Goal: Obtain resource: Download file/media

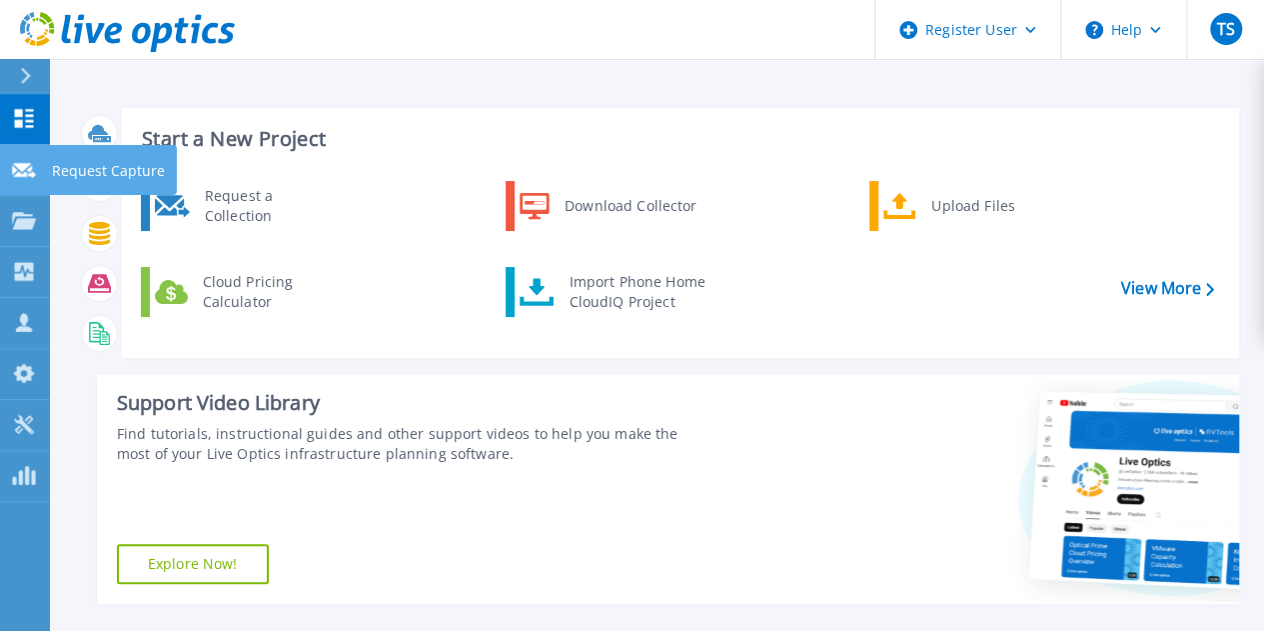
click at [24, 167] on icon at bounding box center [24, 170] width 24 height 15
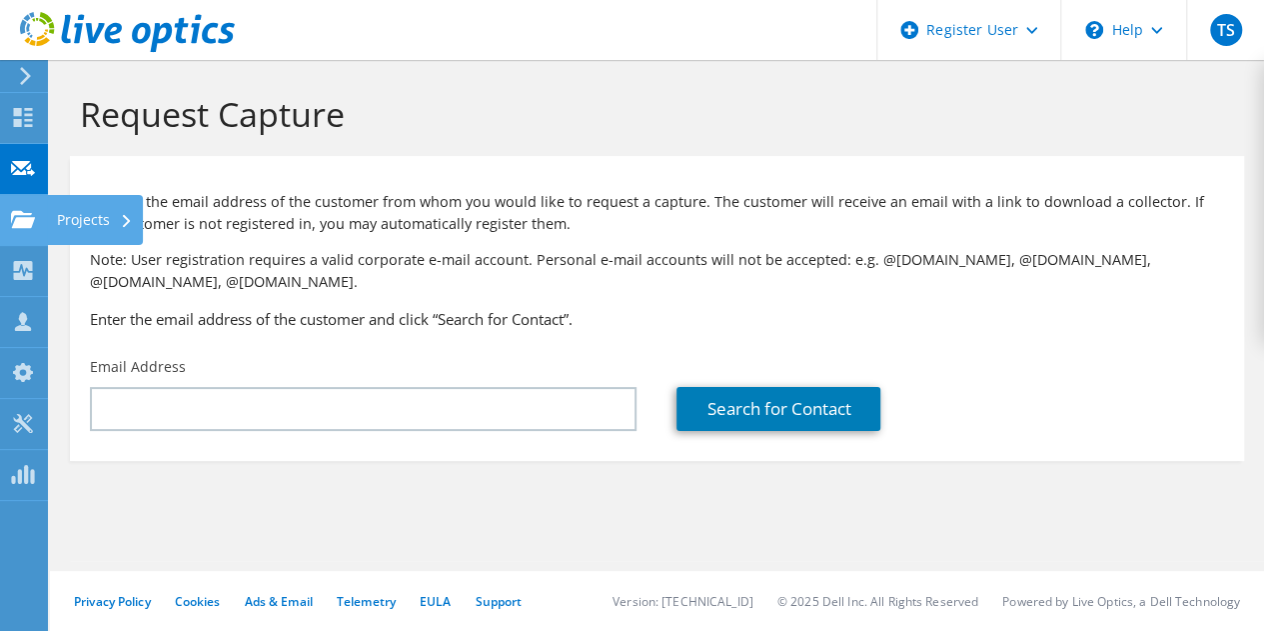
click at [22, 216] on icon at bounding box center [23, 219] width 24 height 19
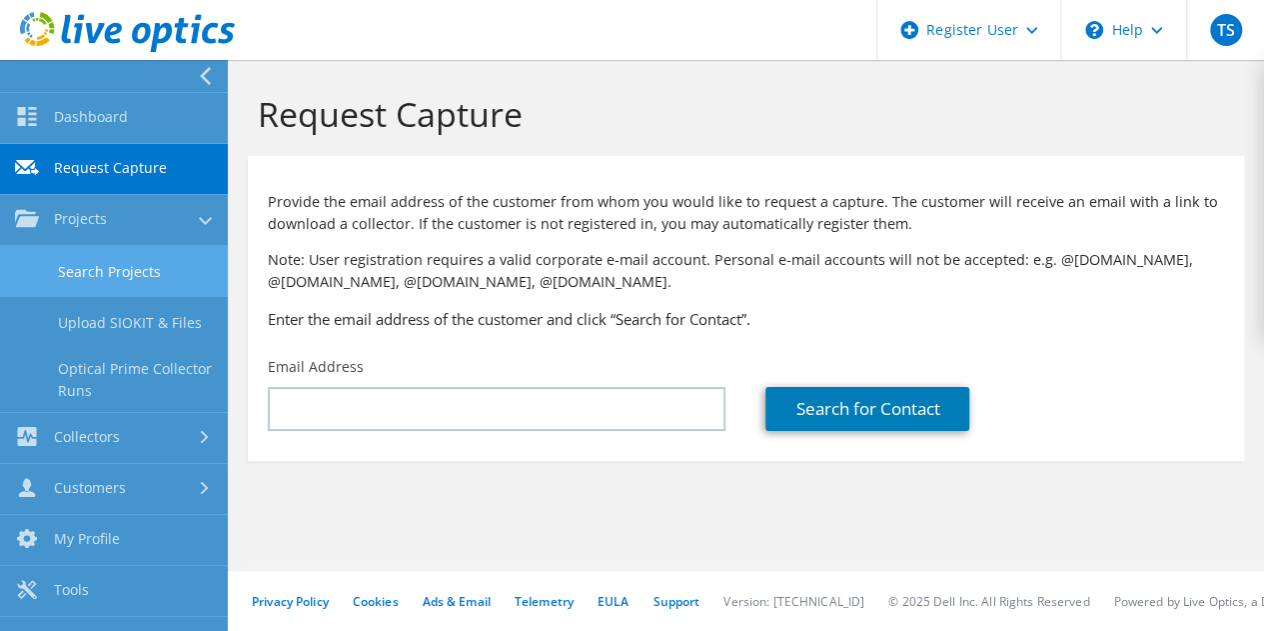
click at [112, 279] on link "Search Projects" at bounding box center [114, 271] width 228 height 51
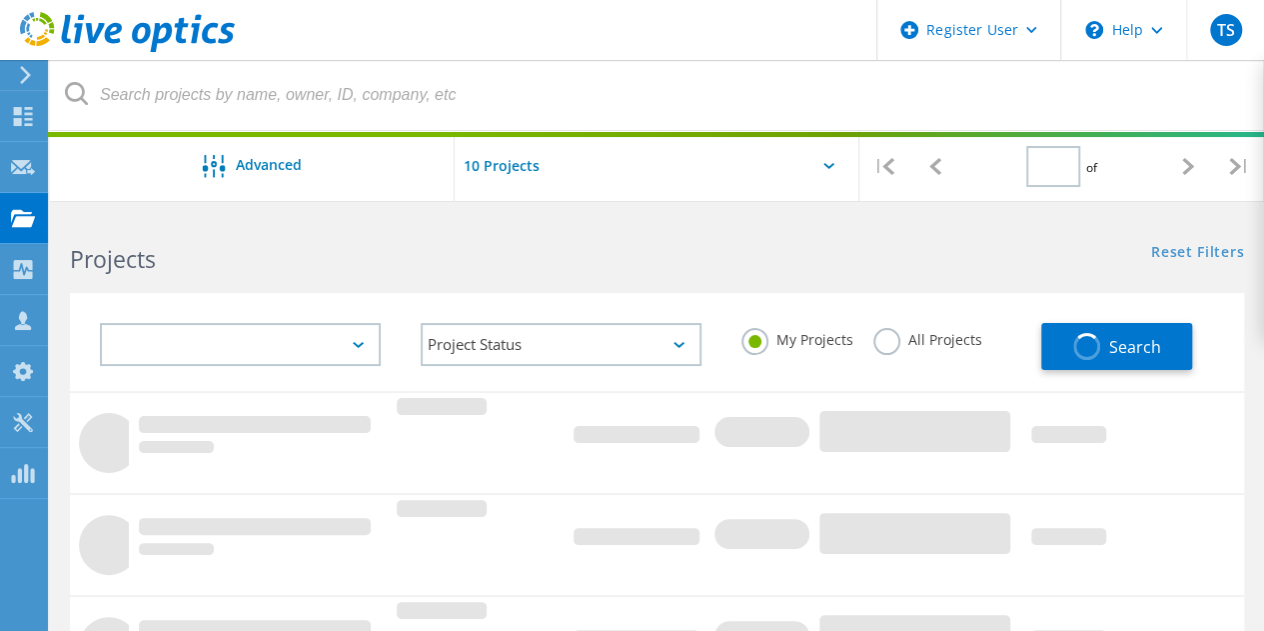
type input "1"
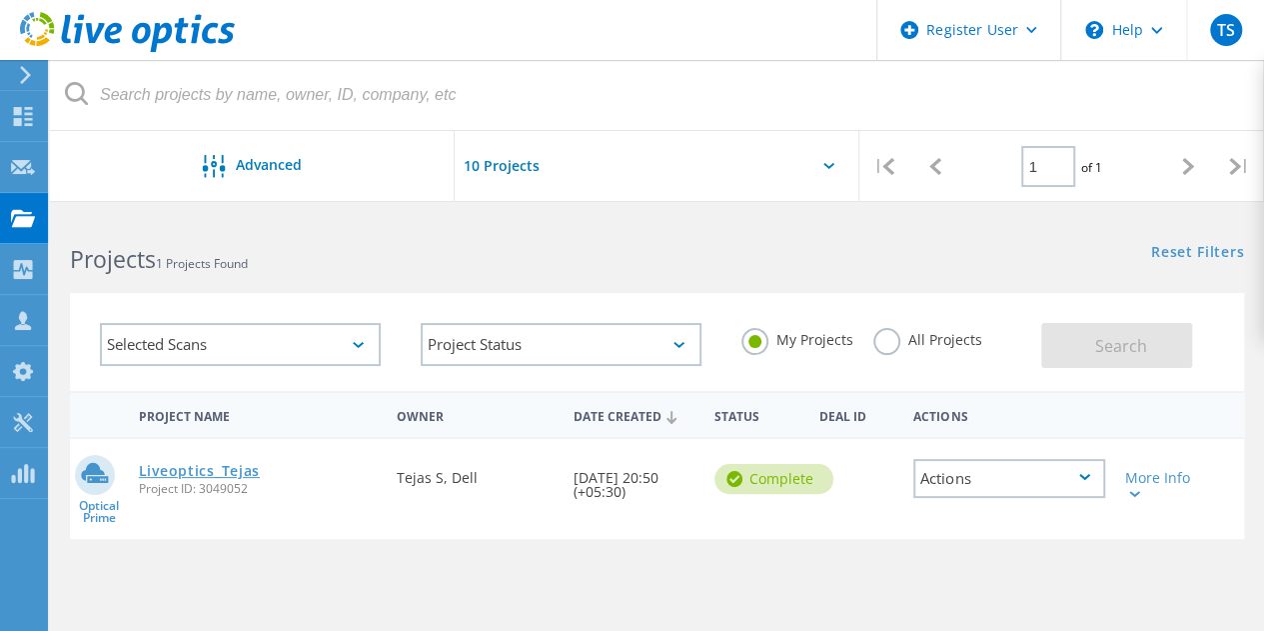
click at [196, 469] on link "Liveoptics_Tejas" at bounding box center [199, 471] width 121 height 14
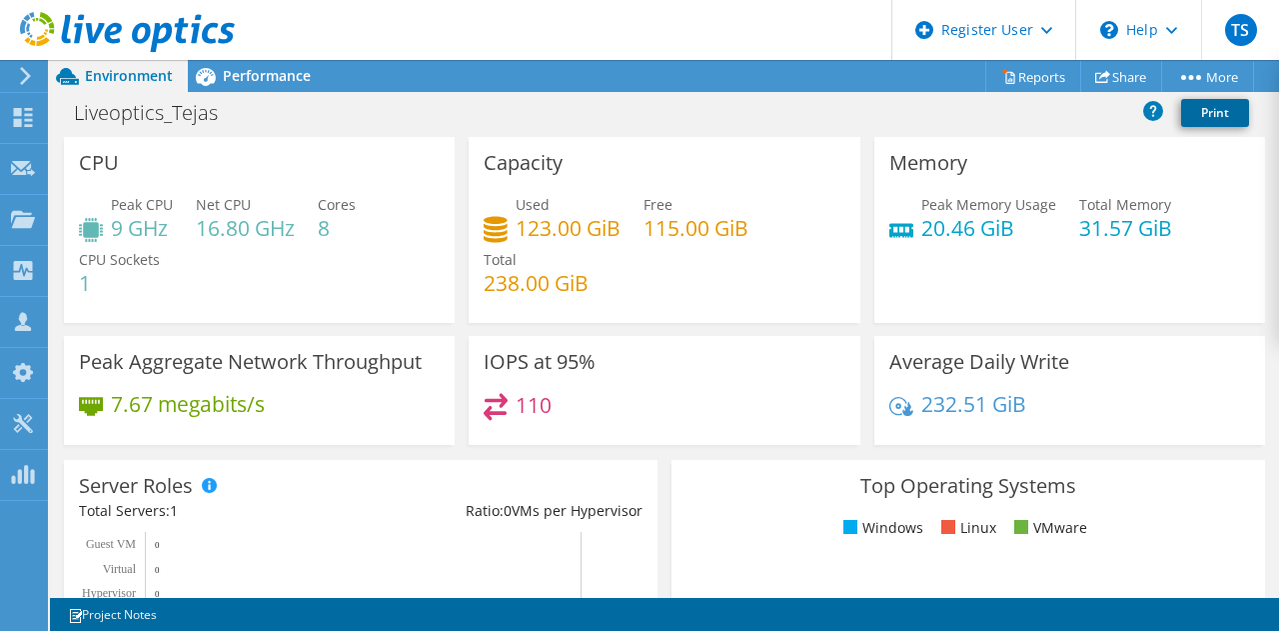
click at [1201, 121] on link "Print" at bounding box center [1215, 113] width 68 height 28
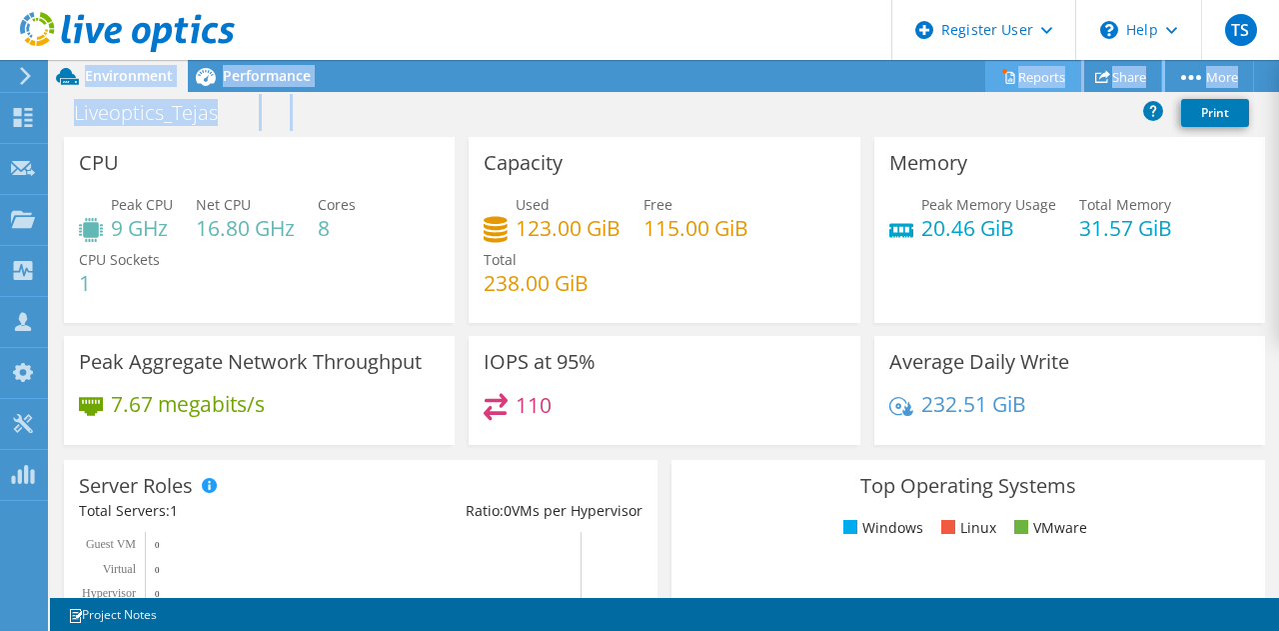
drag, startPoint x: 995, startPoint y: 125, endPoint x: 1012, endPoint y: 77, distance: 50.9
click at [1012, 77] on div "Project Actions Project Actions Reports Share More" at bounding box center [664, 345] width 1229 height 571
click at [1012, 77] on link "Reports" at bounding box center [1033, 76] width 96 height 31
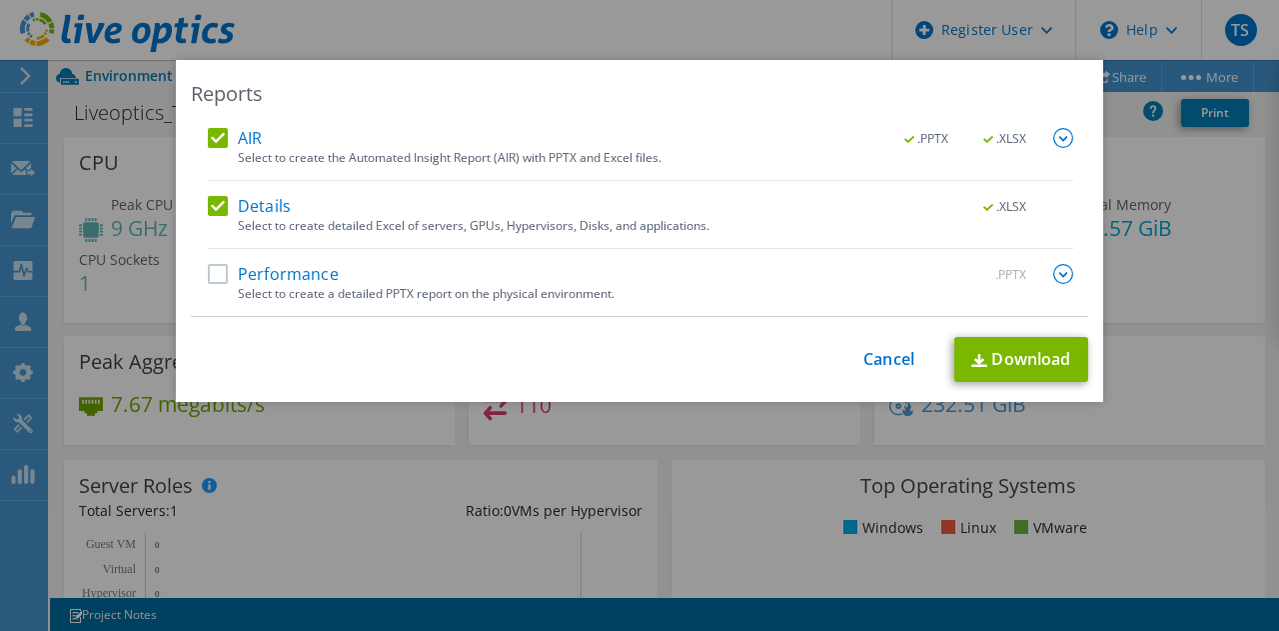
click at [214, 267] on label "Performance" at bounding box center [273, 274] width 131 height 20
click at [0, 0] on input "Performance" at bounding box center [0, 0] width 0 height 0
click at [1014, 365] on link "Download" at bounding box center [1021, 359] width 134 height 45
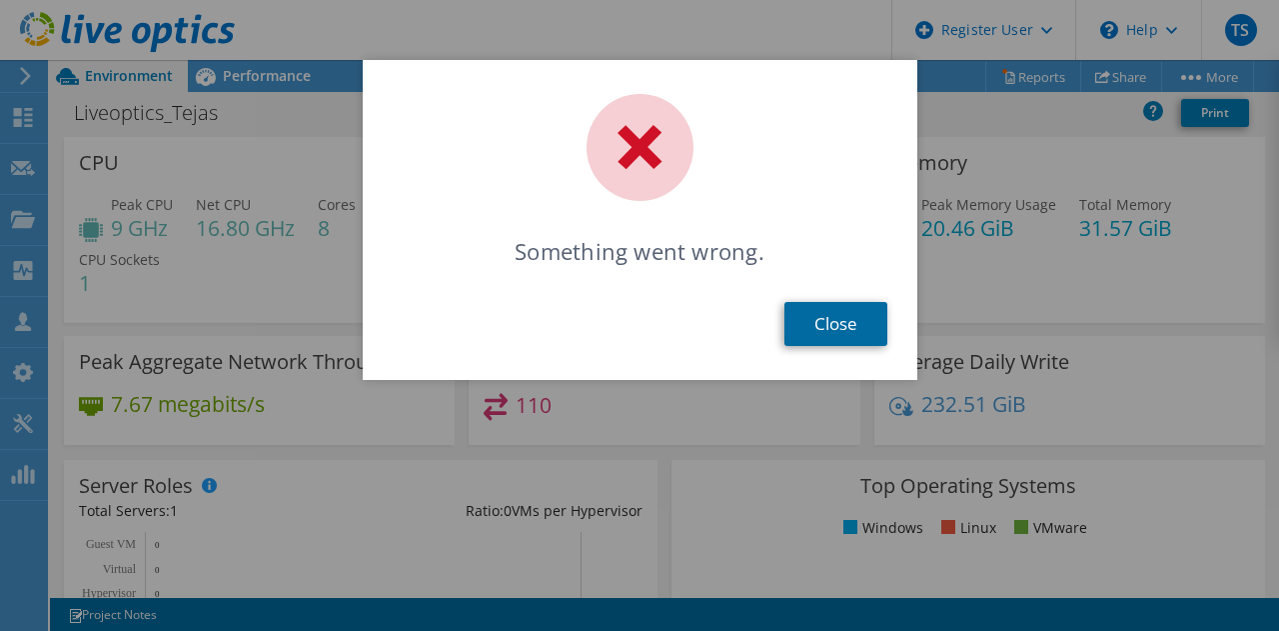
click at [862, 331] on link "Close" at bounding box center [836, 324] width 103 height 44
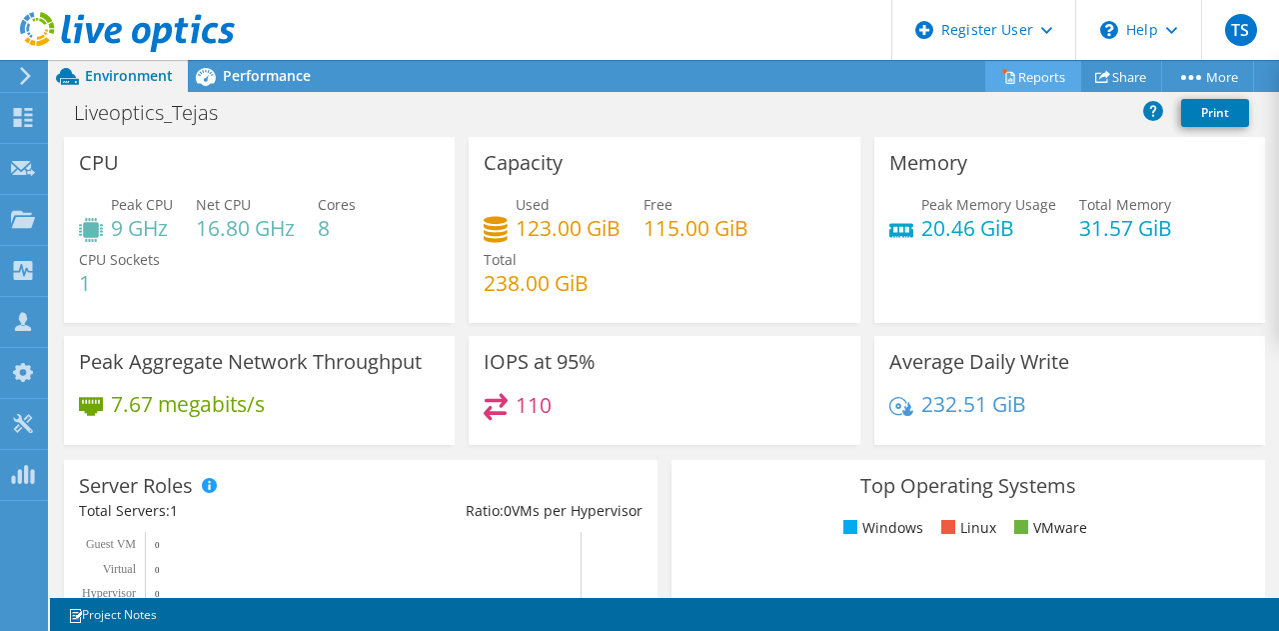
click at [1044, 73] on link "Reports" at bounding box center [1033, 76] width 96 height 31
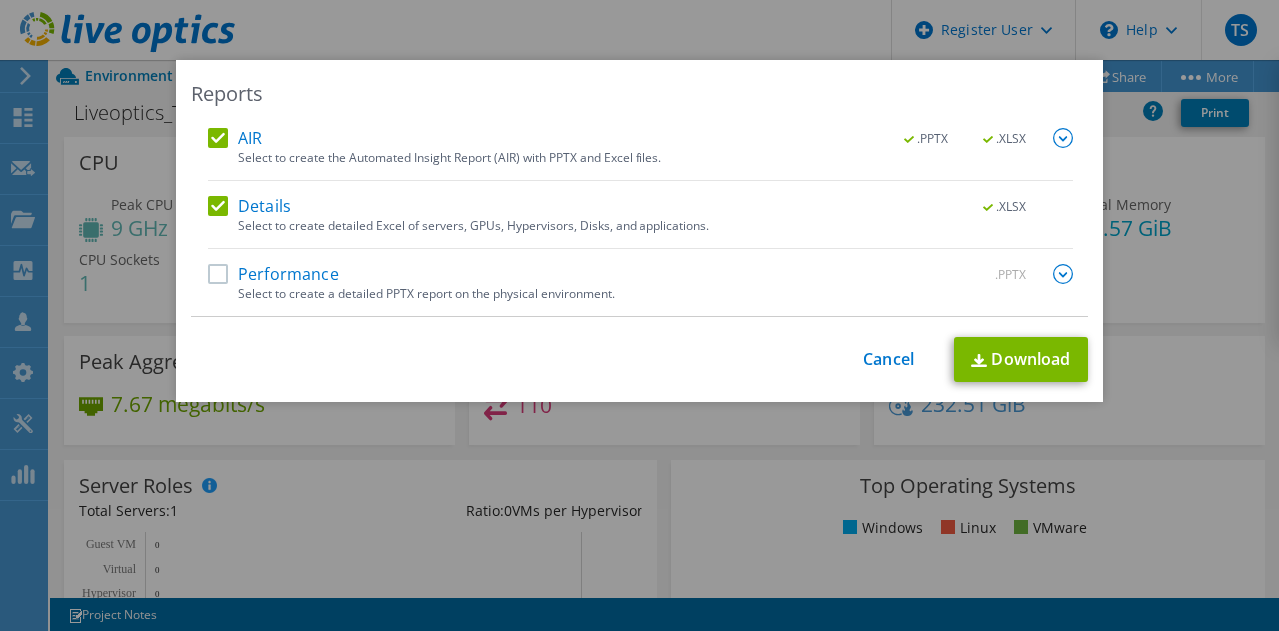
click at [224, 283] on div "Performance .PPTX" at bounding box center [641, 275] width 866 height 23
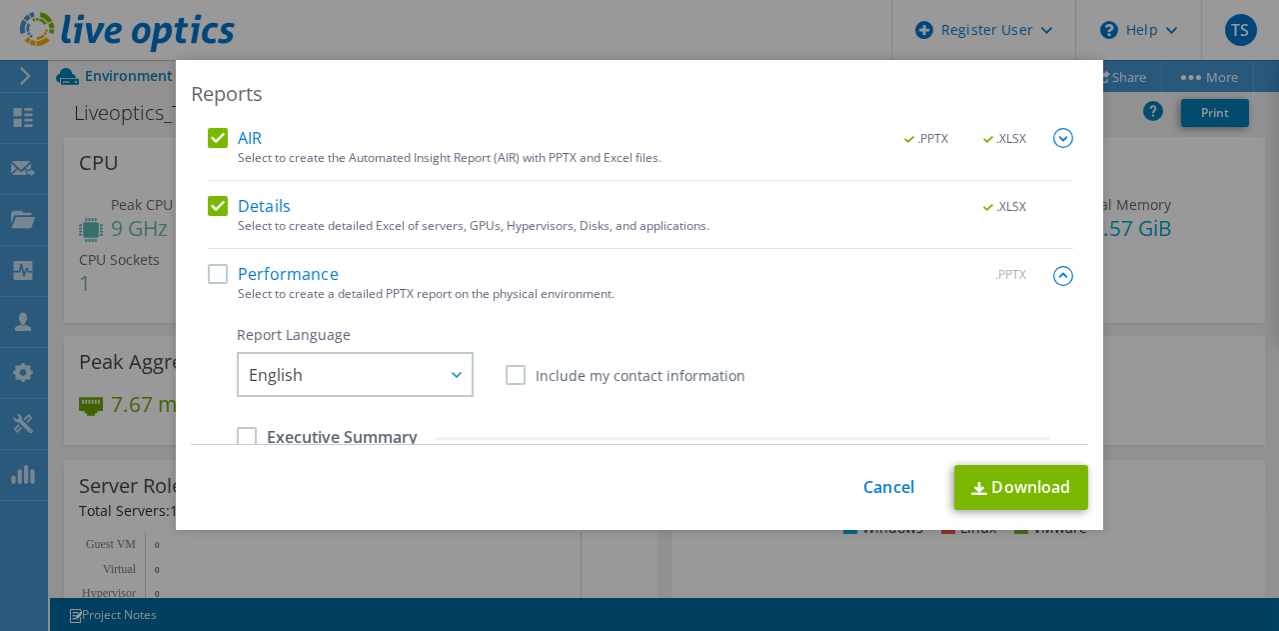
click at [210, 279] on label "Performance" at bounding box center [273, 274] width 131 height 20
click at [0, 0] on input "Performance" at bounding box center [0, 0] width 0 height 0
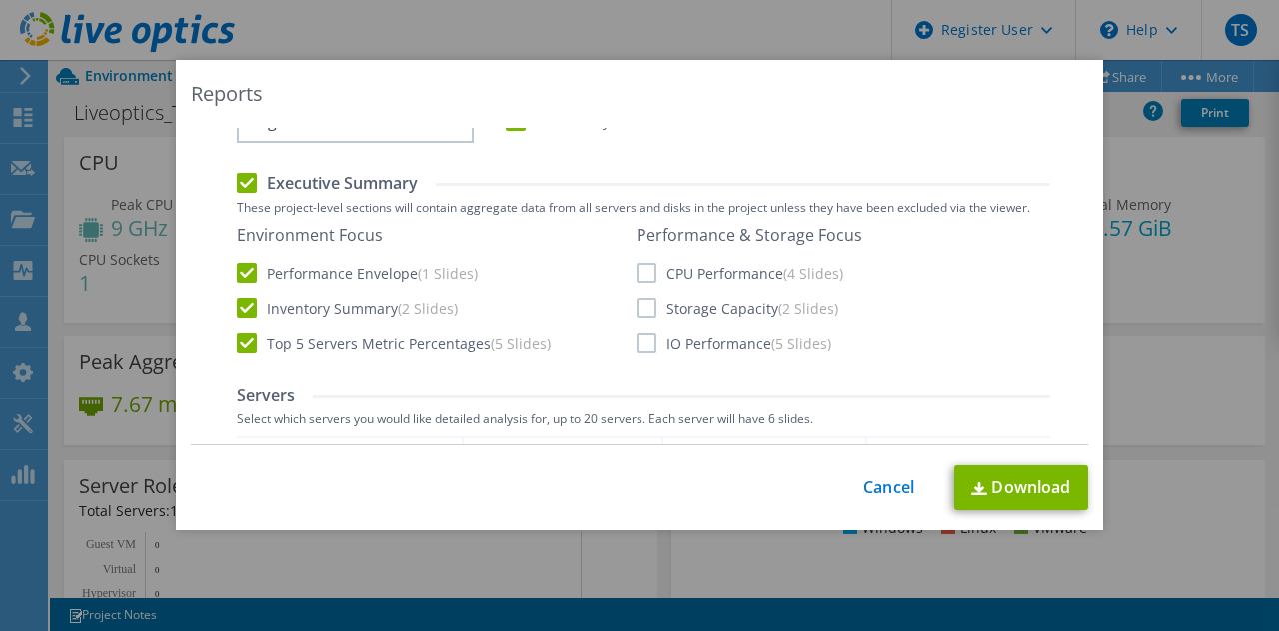
scroll to position [257, 0]
click at [637, 265] on label "CPU Performance (4 Slides)" at bounding box center [740, 270] width 207 height 20
click at [0, 0] on input "CPU Performance (4 Slides)" at bounding box center [0, 0] width 0 height 0
click at [637, 301] on label "Storage Capacity (2 Slides)" at bounding box center [738, 305] width 202 height 20
click at [0, 0] on input "Storage Capacity (2 Slides)" at bounding box center [0, 0] width 0 height 0
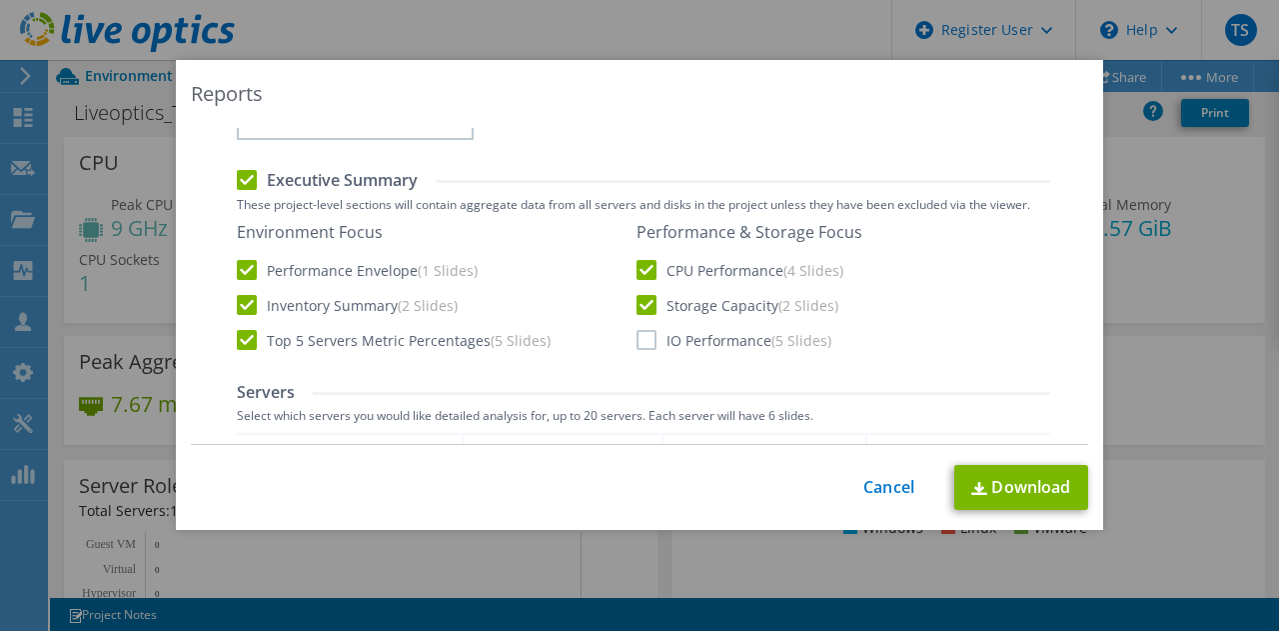
click at [641, 324] on div "Performance & Storage Focus CPU Performance (4 Slides) Storage Capacity (2 Slid…" at bounding box center [750, 286] width 226 height 128
click at [640, 336] on label "IO Performance (5 Slides)" at bounding box center [734, 340] width 195 height 20
click at [0, 0] on input "IO Performance (5 Slides)" at bounding box center [0, 0] width 0 height 0
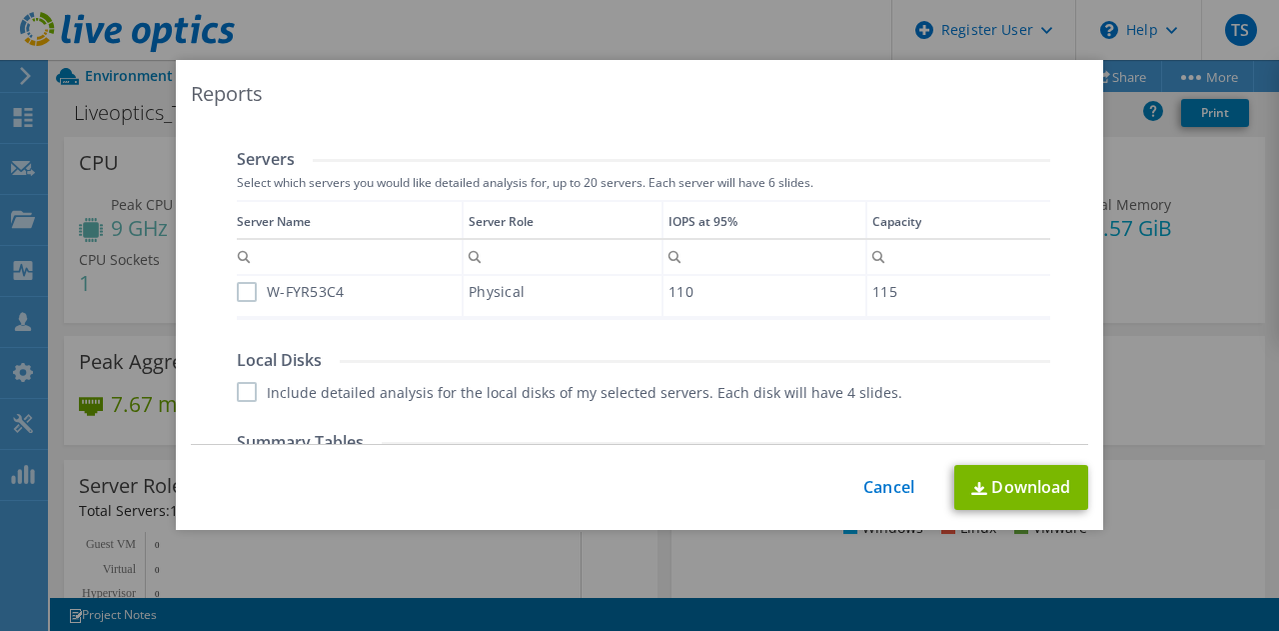
scroll to position [1, 0]
click at [241, 298] on label "W-FYR53C4" at bounding box center [291, 293] width 108 height 20
click at [0, 0] on input "W-FYR53C4" at bounding box center [0, 0] width 0 height 0
click at [237, 387] on label "Include detailed analysis for the local disks of my selected servers. Each disk…" at bounding box center [570, 392] width 666 height 20
click at [0, 0] on input "Include detailed analysis for the local disks of my selected servers. Each disk…" at bounding box center [0, 0] width 0 height 0
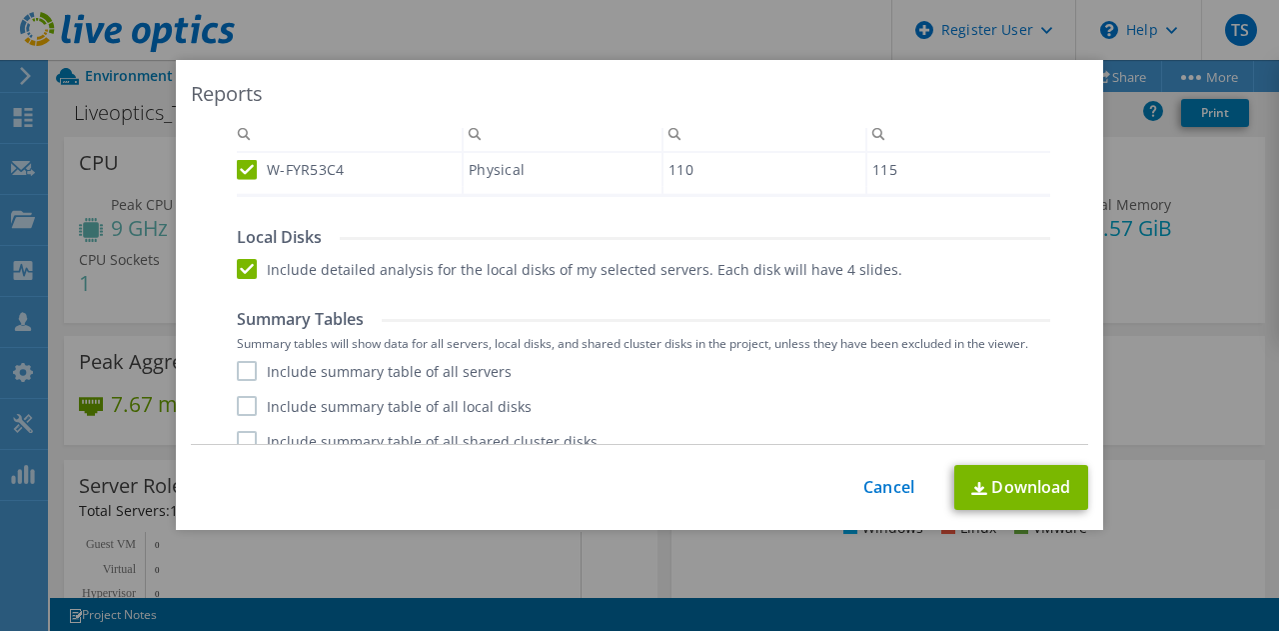
scroll to position [634, 0]
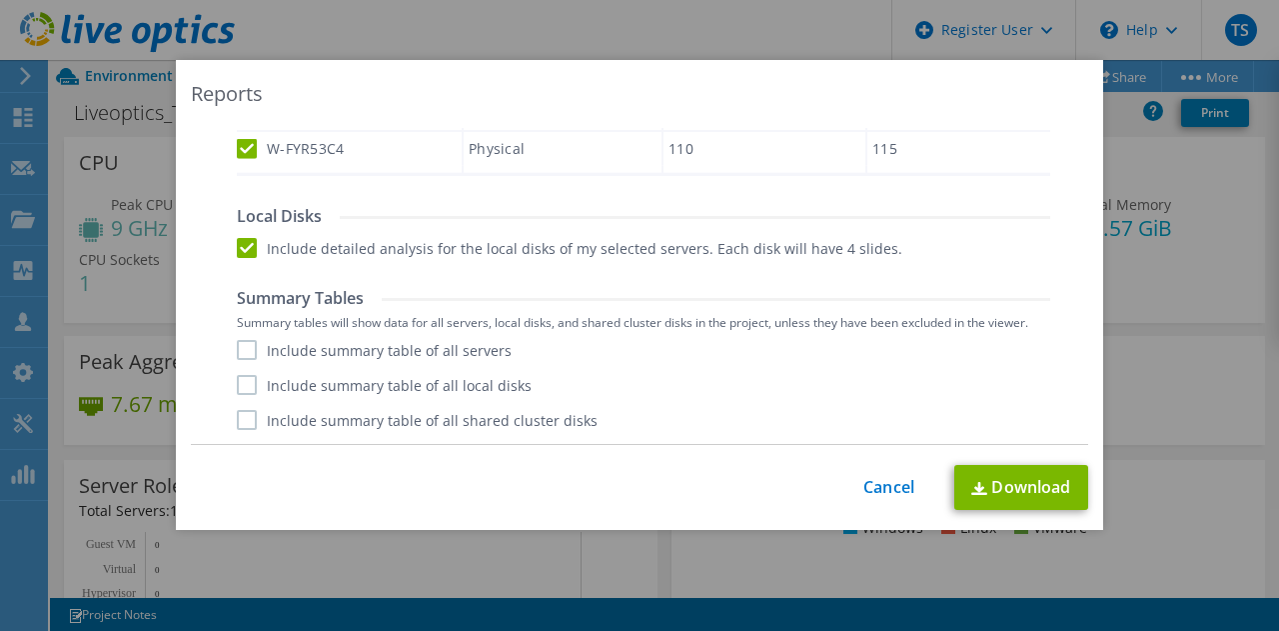
click at [242, 355] on label "Include summary table of all servers" at bounding box center [374, 350] width 275 height 20
click at [0, 0] on input "Include summary table of all servers" at bounding box center [0, 0] width 0 height 0
click at [245, 379] on label "Include summary table of all local disks" at bounding box center [384, 385] width 295 height 20
click at [0, 0] on input "Include summary table of all local disks" at bounding box center [0, 0] width 0 height 0
click at [246, 405] on div "Include summary table of all servers Include summary table of all local disks I…" at bounding box center [644, 385] width 814 height 90
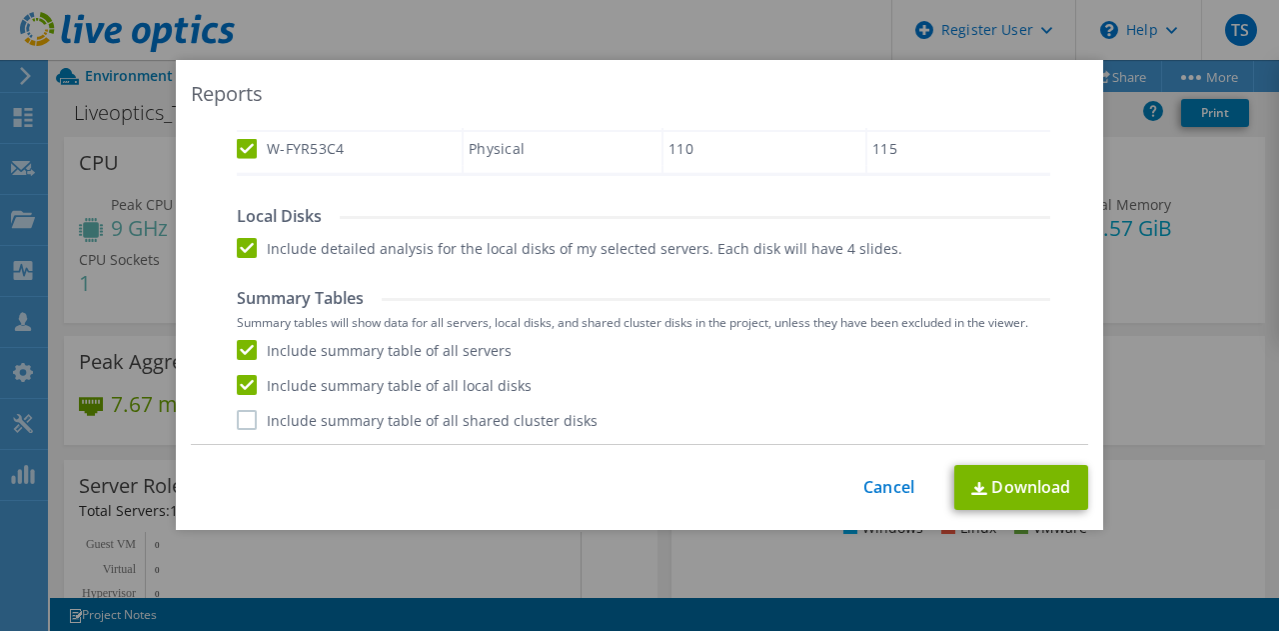
click at [243, 413] on label "Include summary table of all shared cluster disks" at bounding box center [417, 420] width 361 height 20
click at [0, 0] on input "Include summary table of all shared cluster disks" at bounding box center [0, 0] width 0 height 0
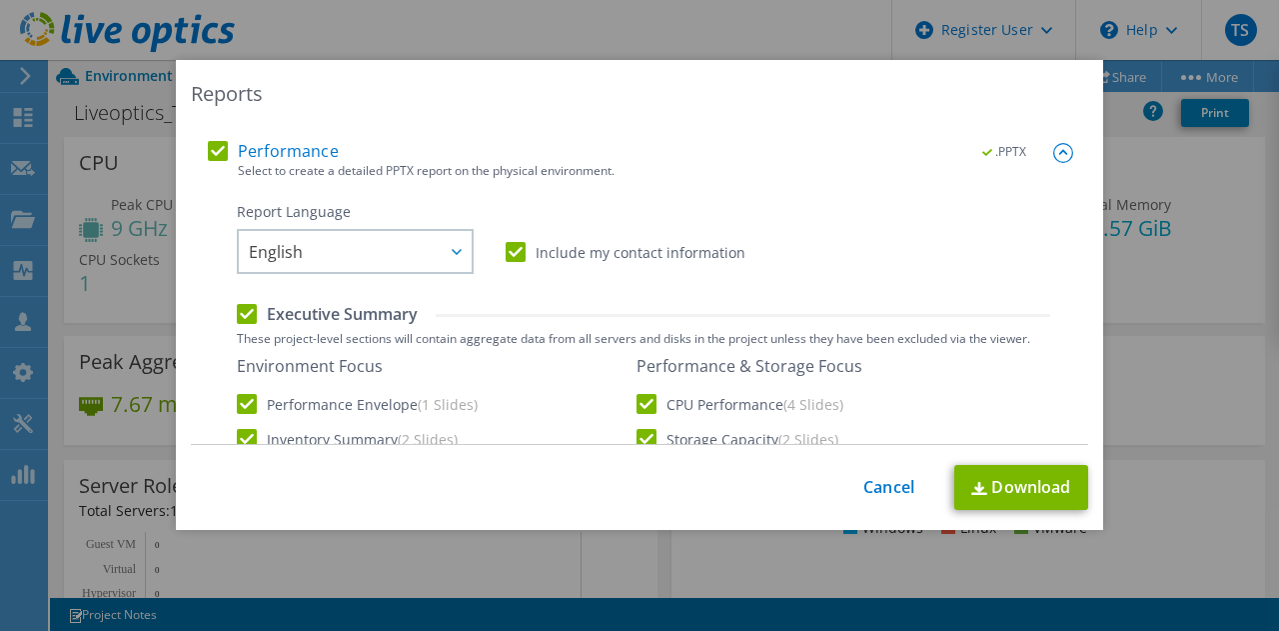
scroll to position [0, 0]
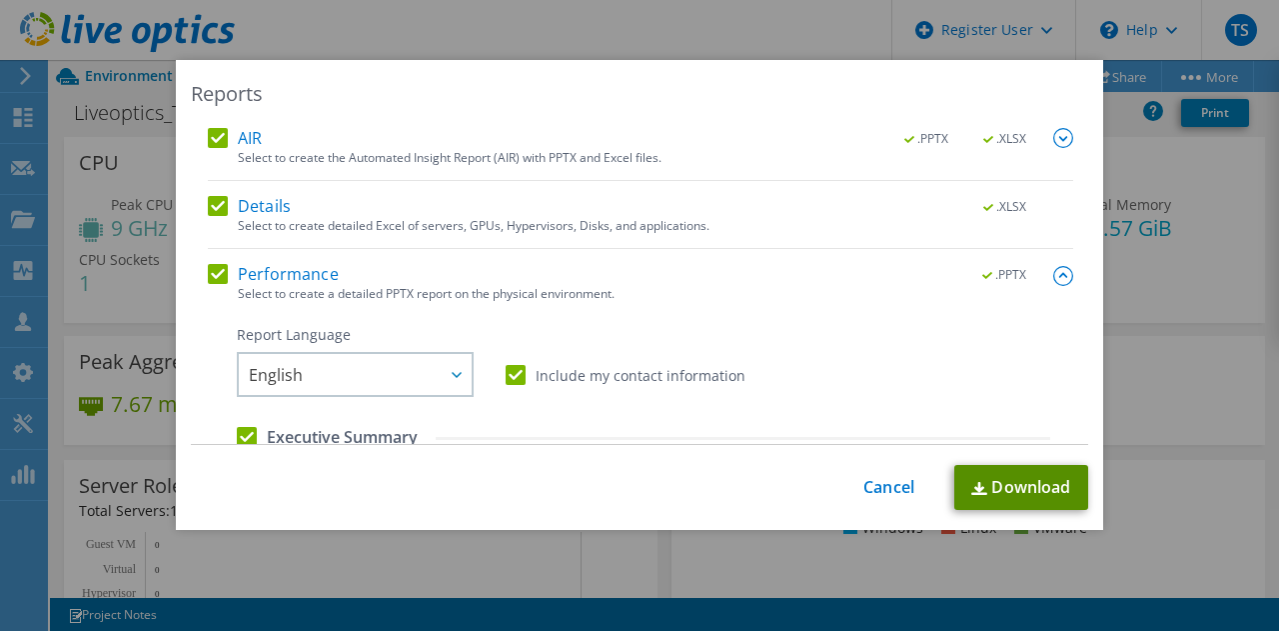
click at [971, 489] on img at bounding box center [979, 488] width 16 height 13
